Goal: Find specific page/section: Find specific page/section

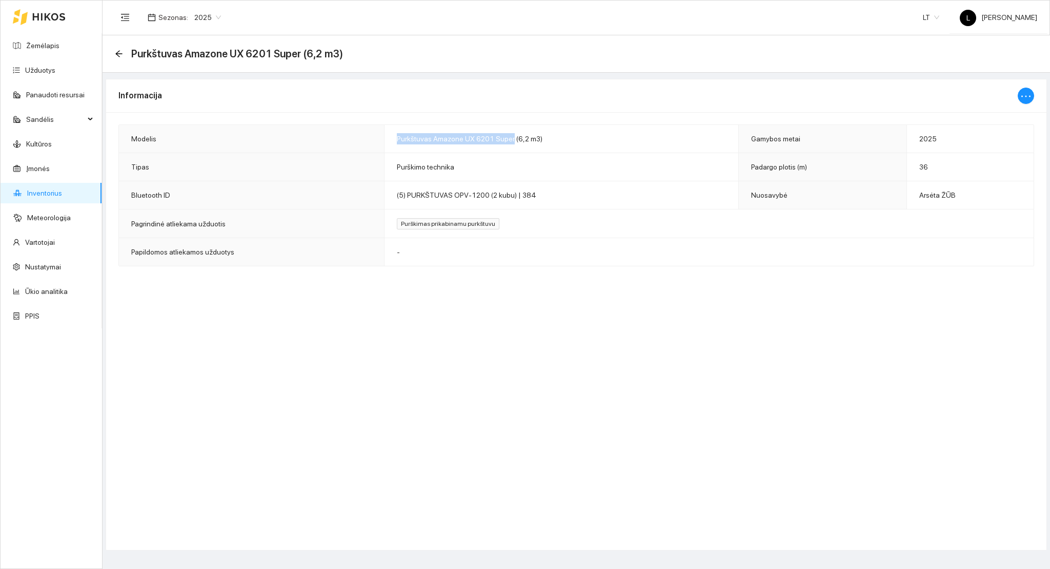
click at [36, 18] on icon at bounding box center [48, 17] width 33 height 8
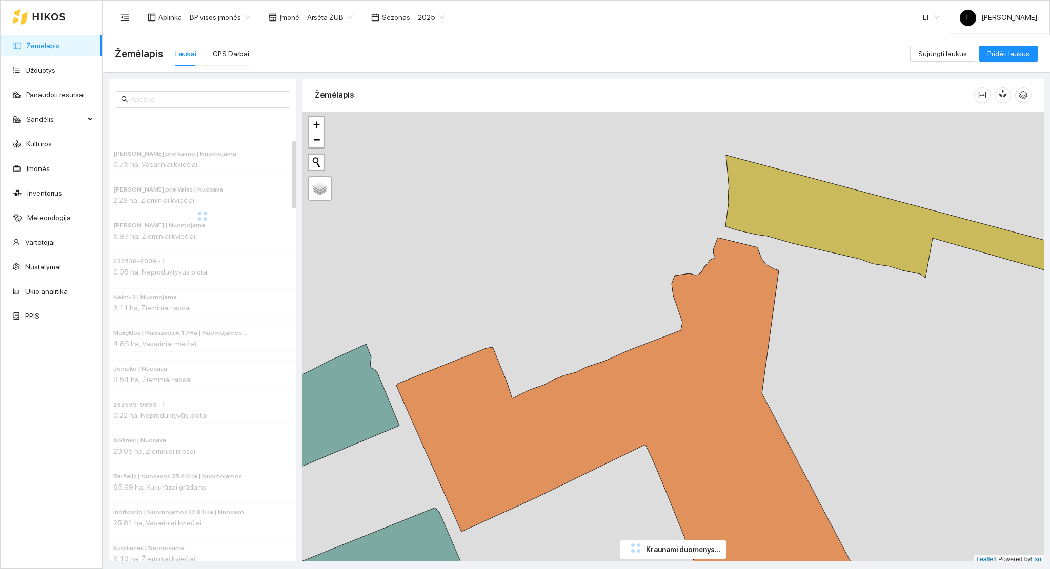
click at [337, 12] on span "Arsėta ŽŪB" at bounding box center [330, 17] width 46 height 15
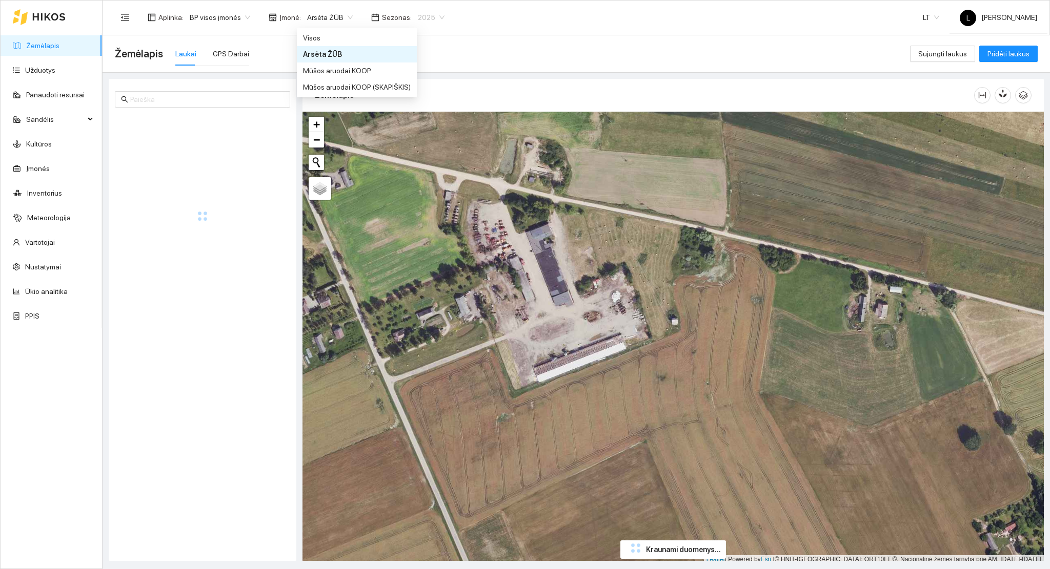
click at [431, 19] on span "2025" at bounding box center [431, 17] width 27 height 15
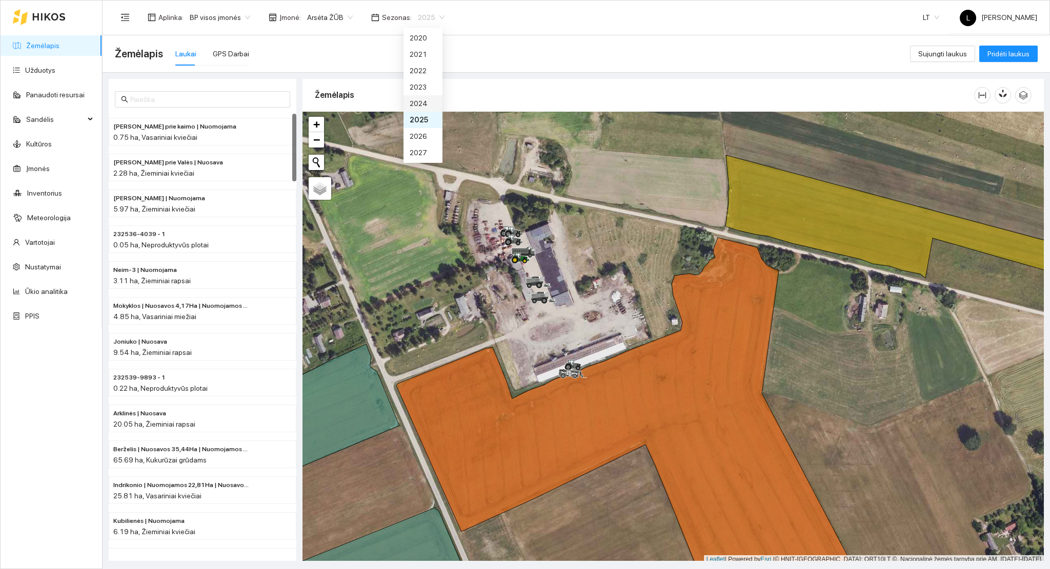
click at [421, 102] on div "2024" at bounding box center [423, 103] width 27 height 11
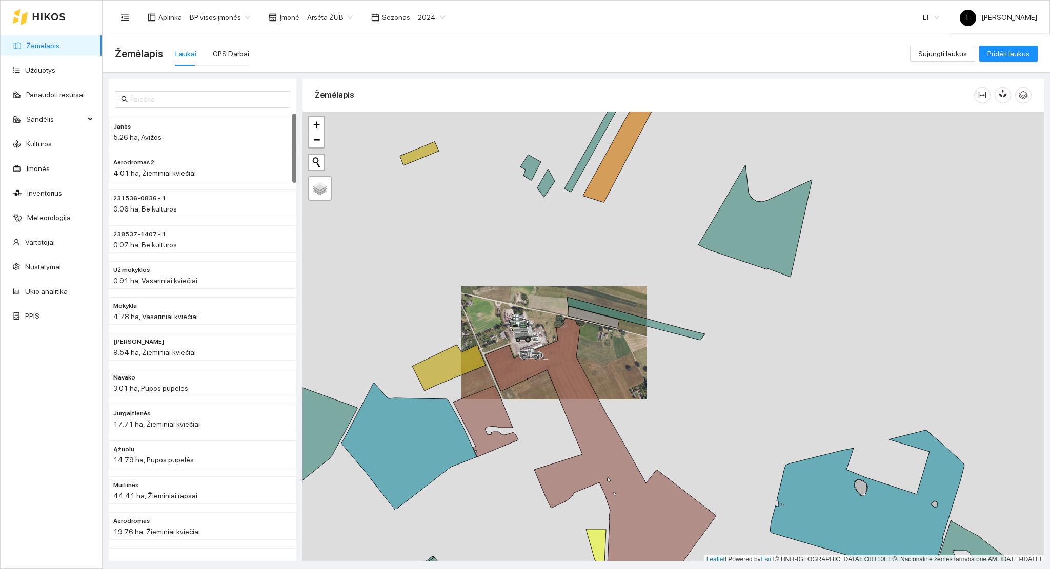
scroll to position [3, 0]
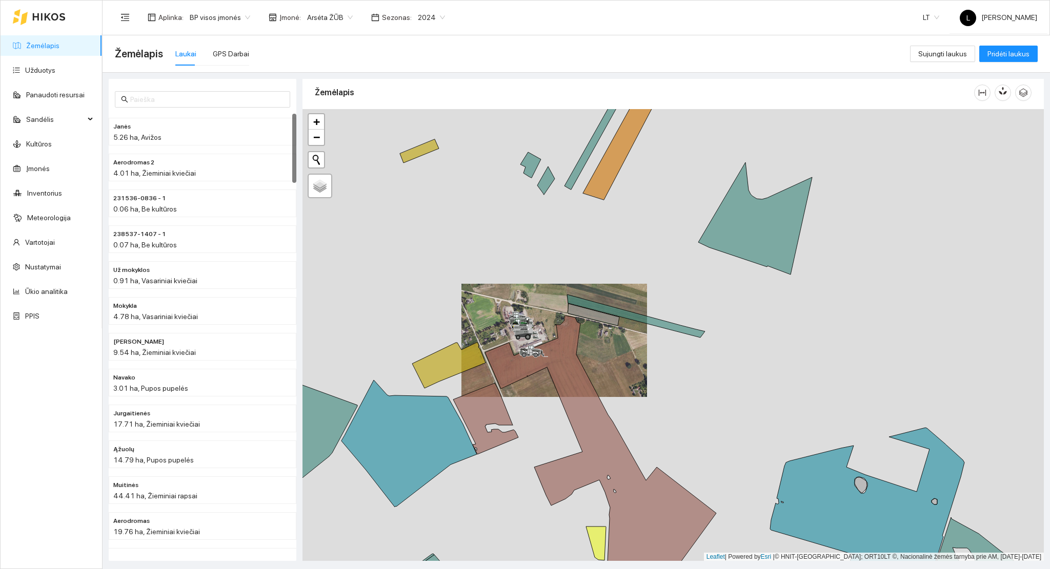
drag, startPoint x: 545, startPoint y: 317, endPoint x: 544, endPoint y: 287, distance: 29.7
click at [544, 287] on div at bounding box center [672, 335] width 741 height 453
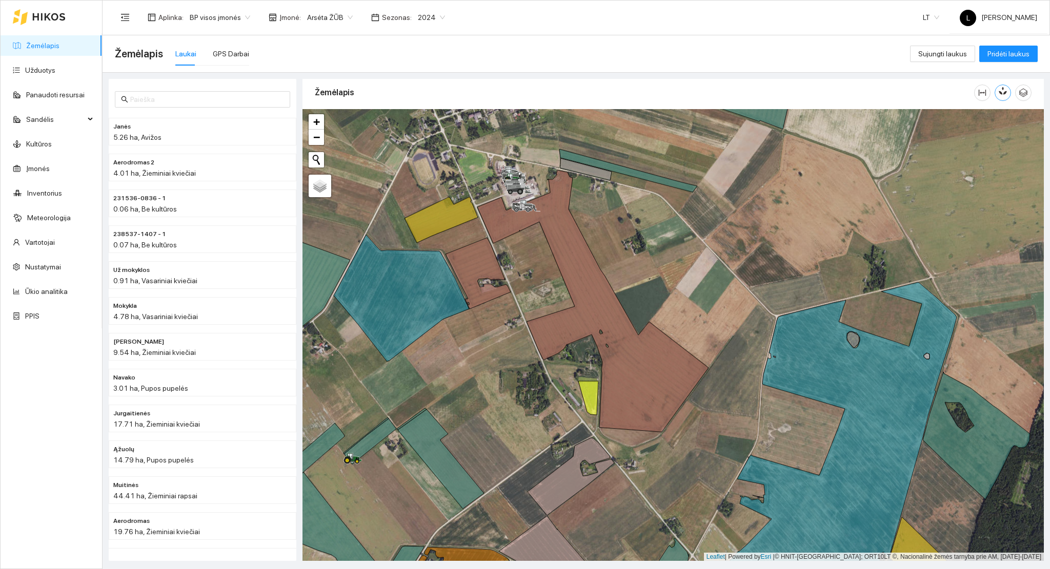
click at [1003, 87] on icon "button" at bounding box center [1005, 91] width 6 height 9
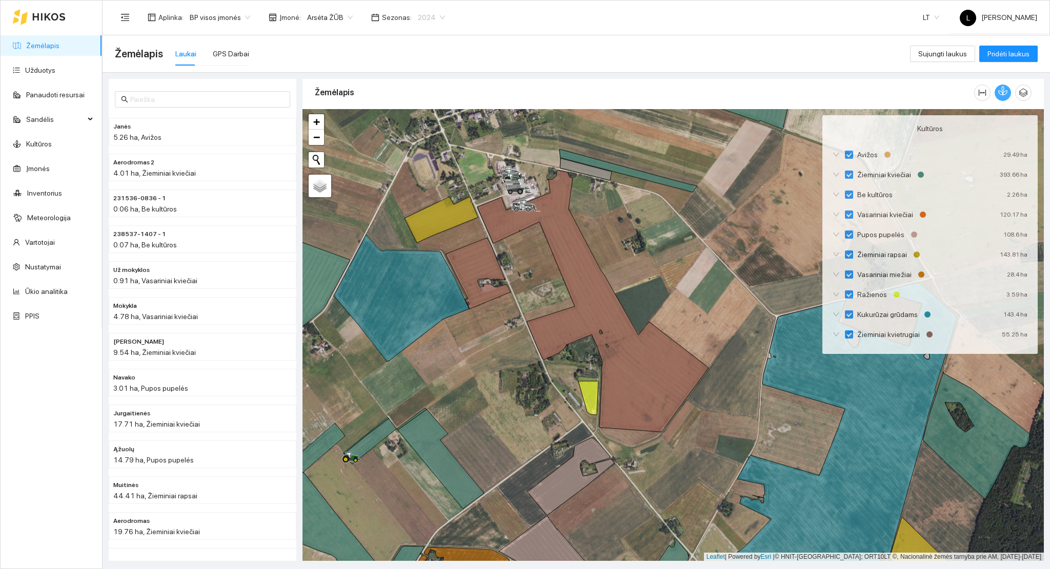
click at [412, 15] on div "2024" at bounding box center [431, 17] width 39 height 16
click at [419, 122] on div "2025" at bounding box center [423, 119] width 27 height 11
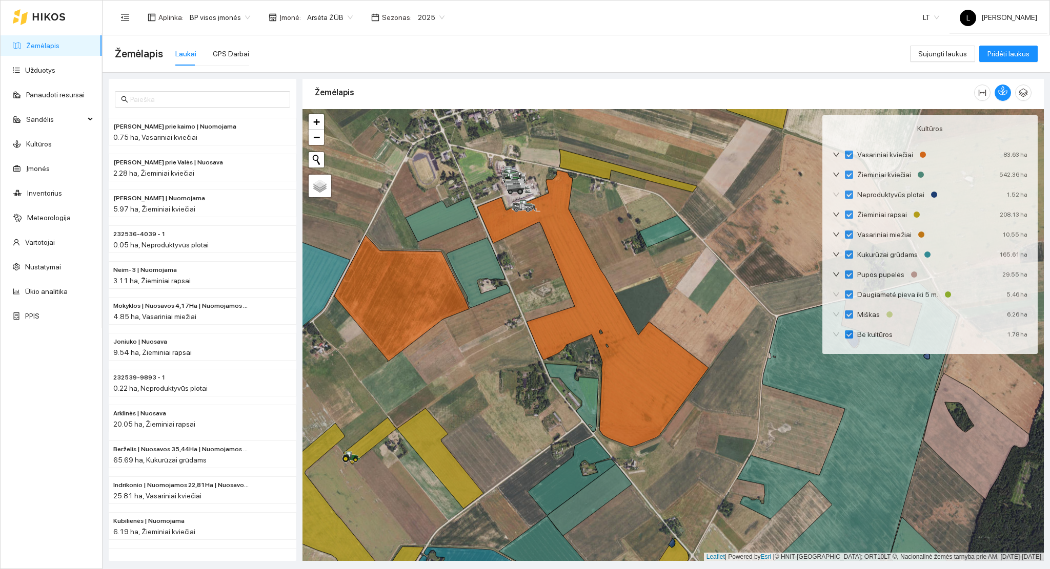
click at [322, 25] on span "Arsėta ŽŪB" at bounding box center [330, 17] width 46 height 15
click at [418, 19] on span "2025" at bounding box center [431, 17] width 27 height 15
click at [419, 99] on div "2024" at bounding box center [423, 103] width 27 height 11
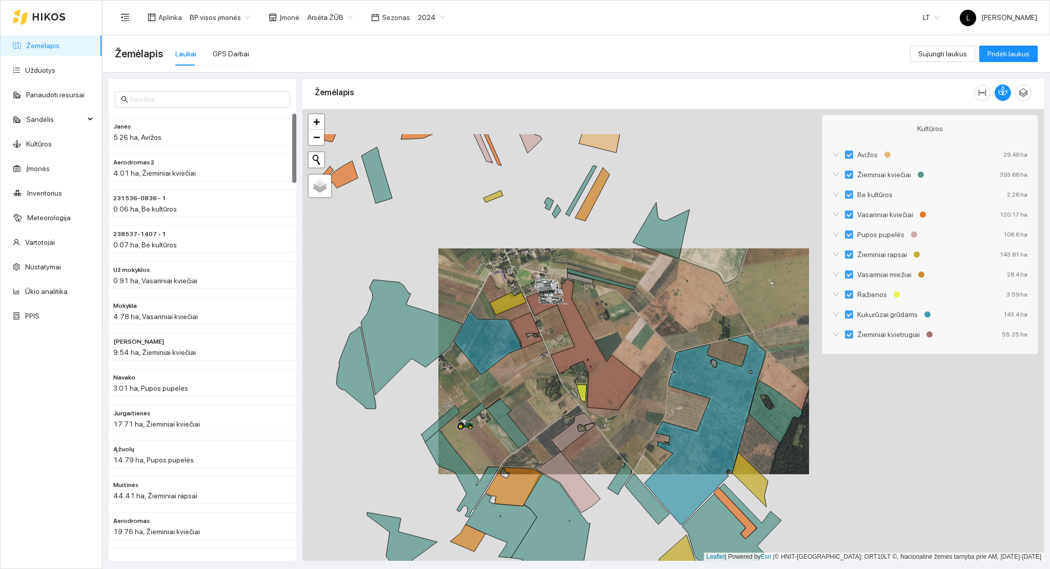
drag, startPoint x: 620, startPoint y: 269, endPoint x: 609, endPoint y: 331, distance: 62.9
click at [609, 331] on div at bounding box center [672, 335] width 741 height 453
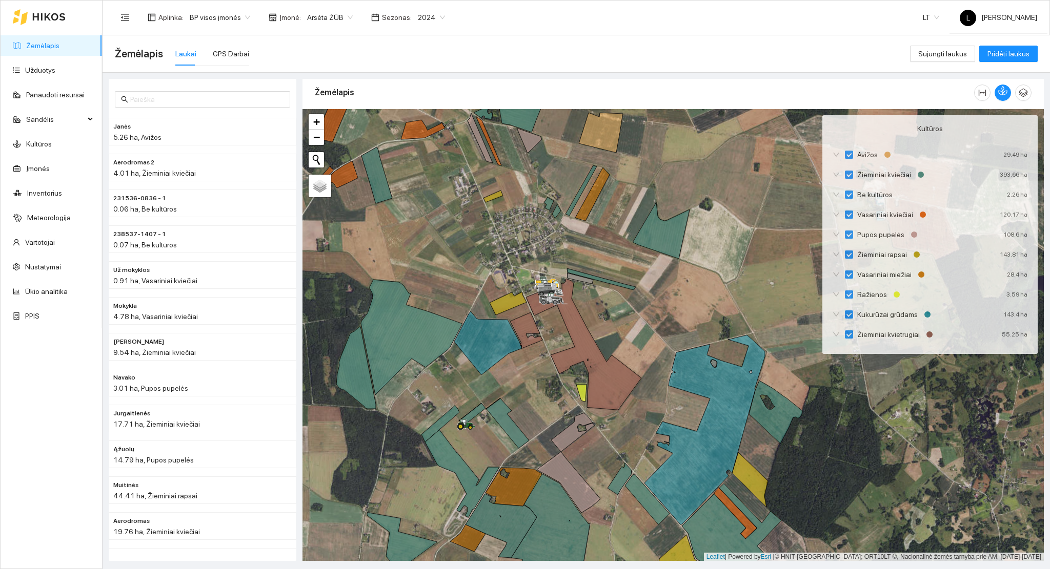
click at [419, 18] on span "2024" at bounding box center [431, 17] width 27 height 15
click at [420, 119] on div "2025" at bounding box center [423, 119] width 27 height 11
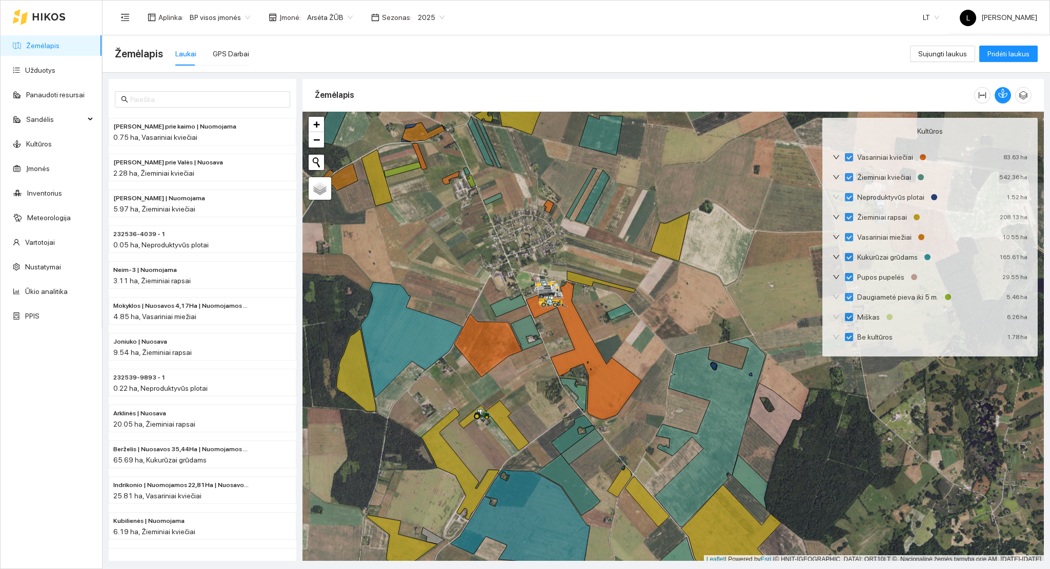
scroll to position [3, 0]
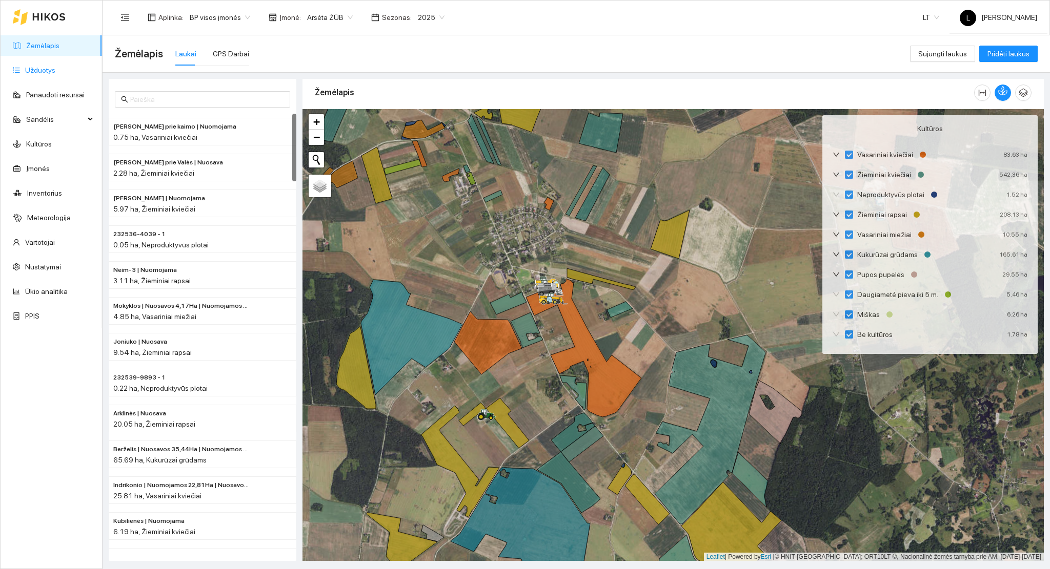
click at [44, 68] on link "Užduotys" at bounding box center [40, 70] width 30 height 8
